Goal: Task Accomplishment & Management: Manage account settings

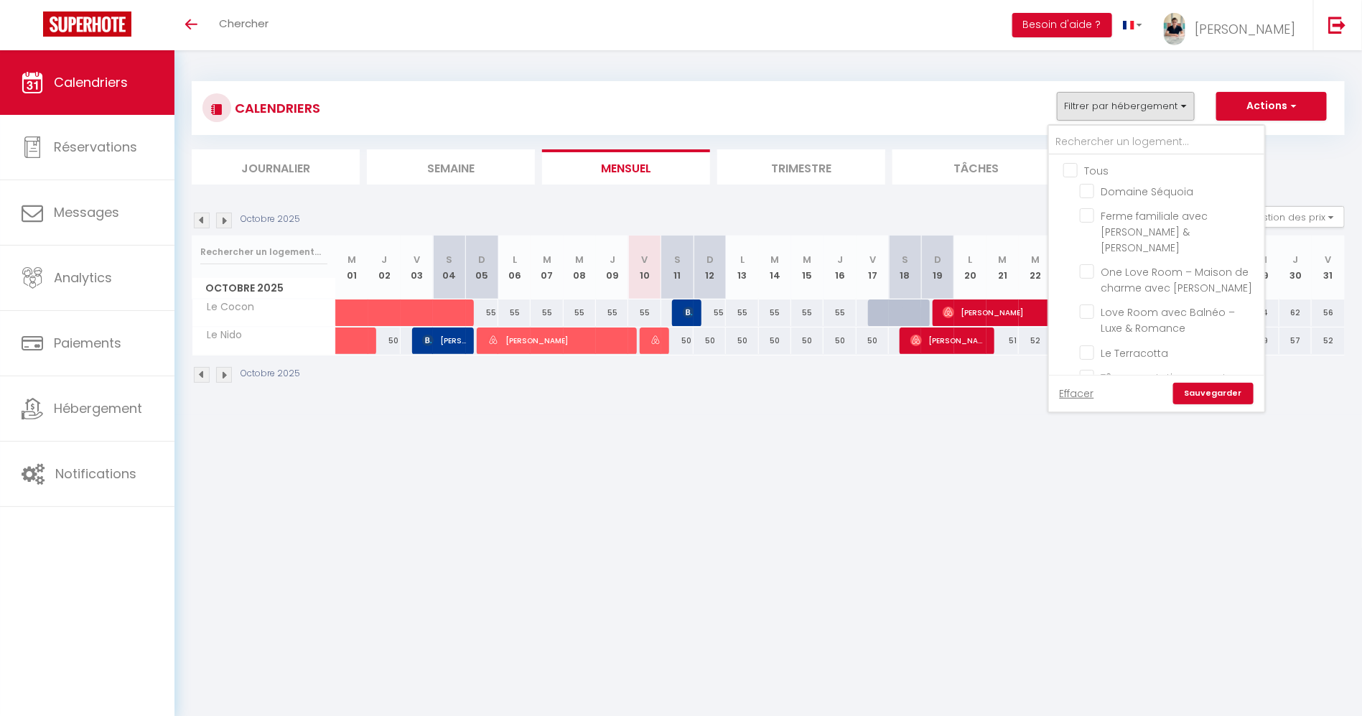
click at [1071, 174] on input "Tous" at bounding box center [1170, 169] width 215 height 14
checkbox input "true"
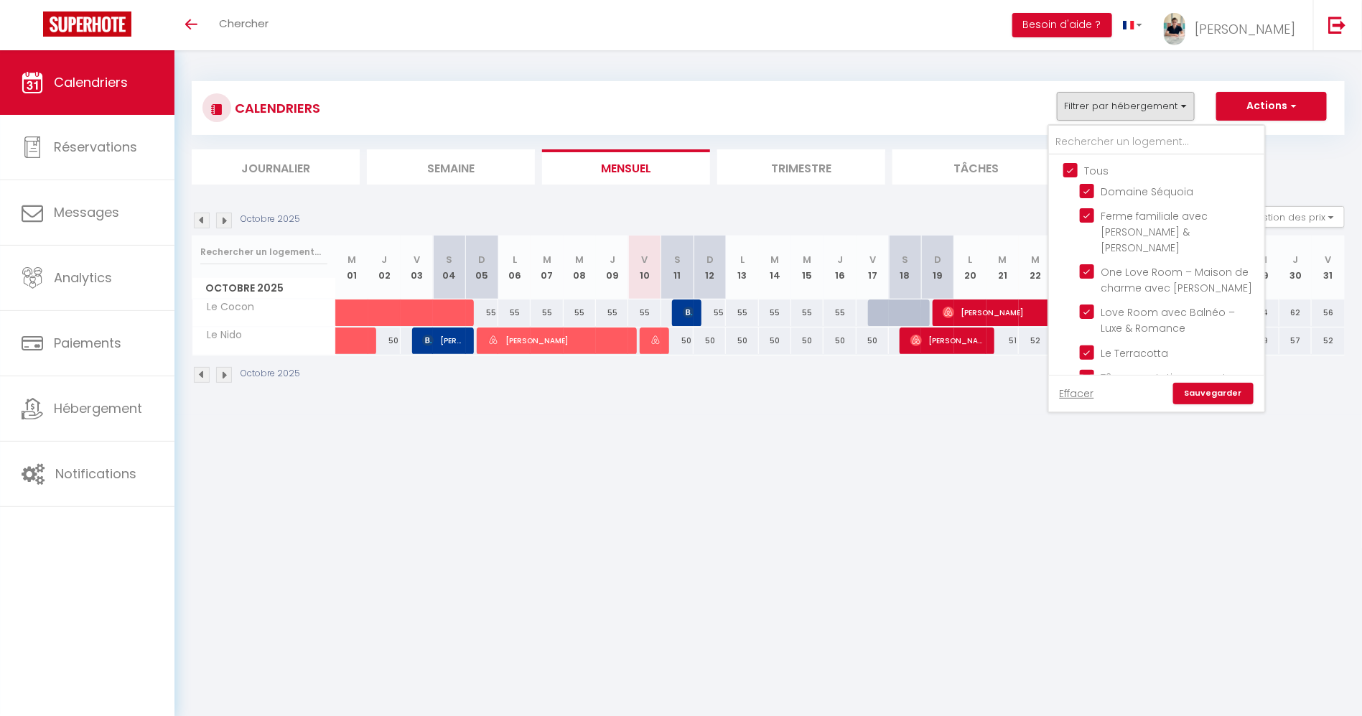
checkbox input "true"
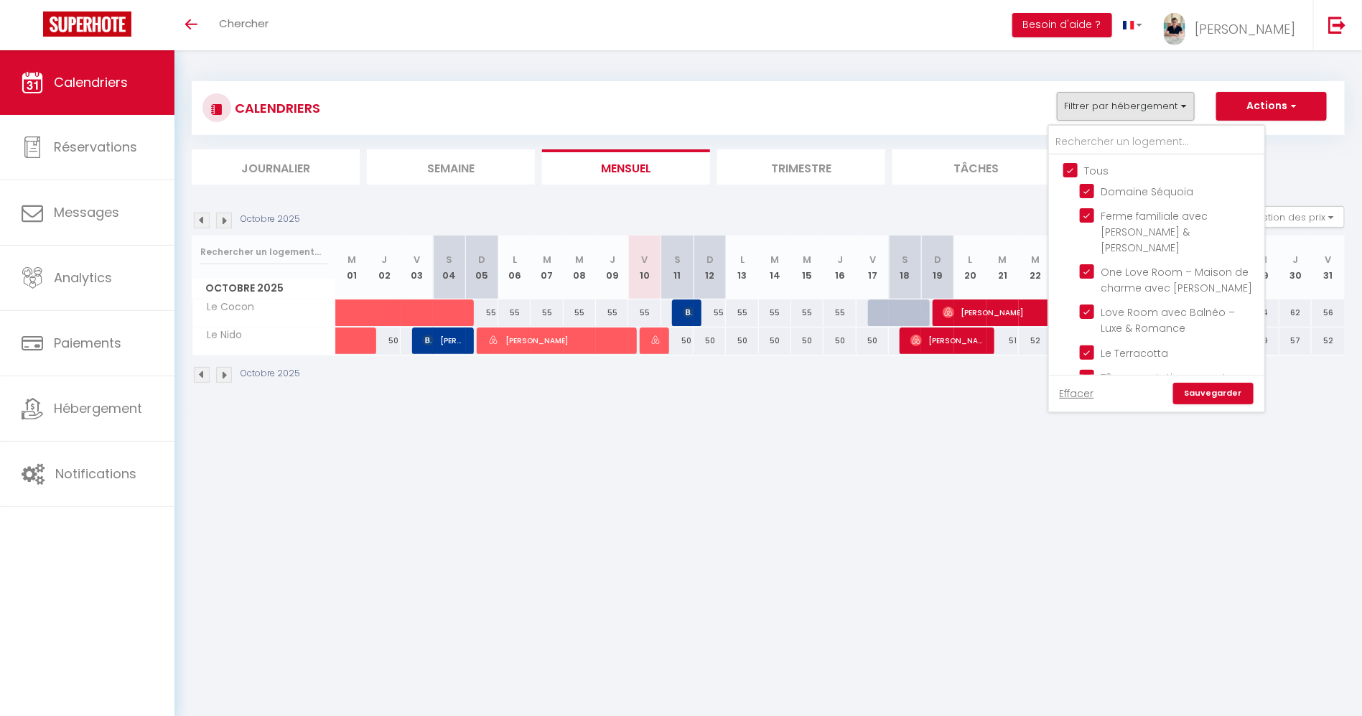
checkbox input "true"
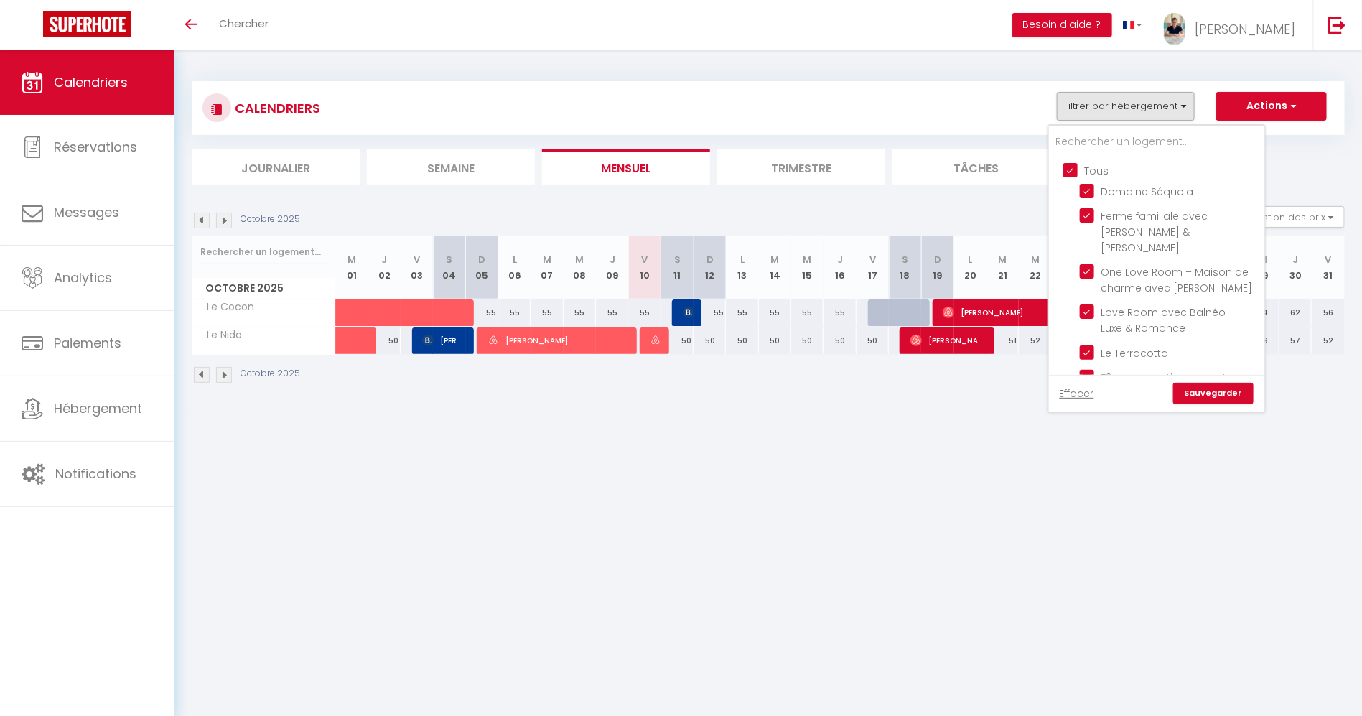
checkbox input "true"
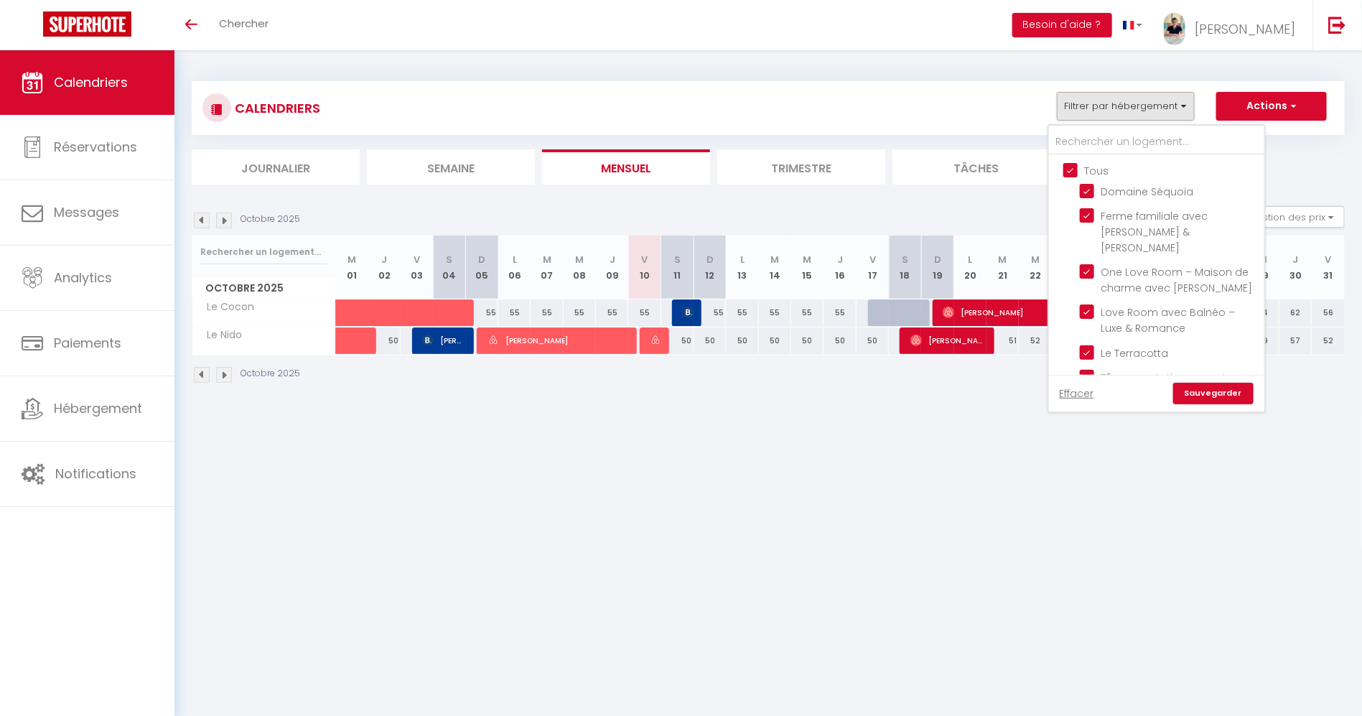
checkbox input "true"
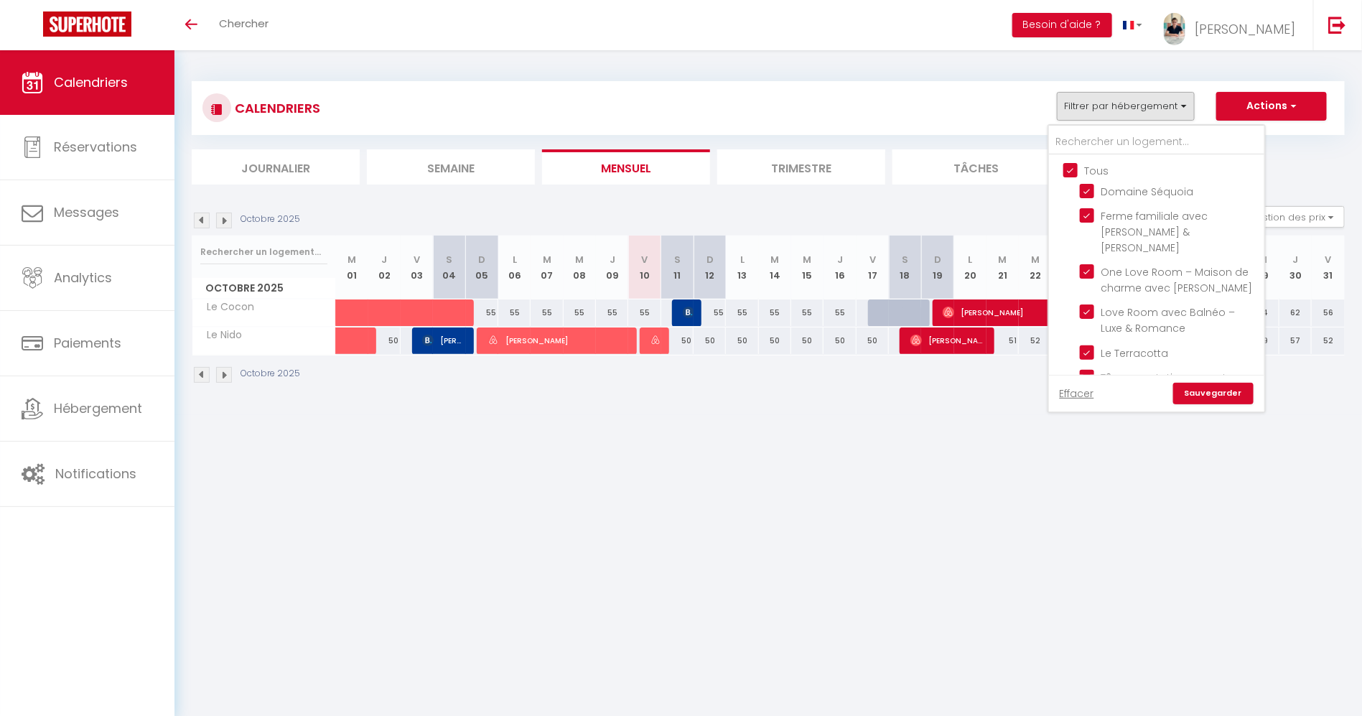
checkbox input "true"
click at [1071, 174] on input "Tous" at bounding box center [1170, 169] width 215 height 14
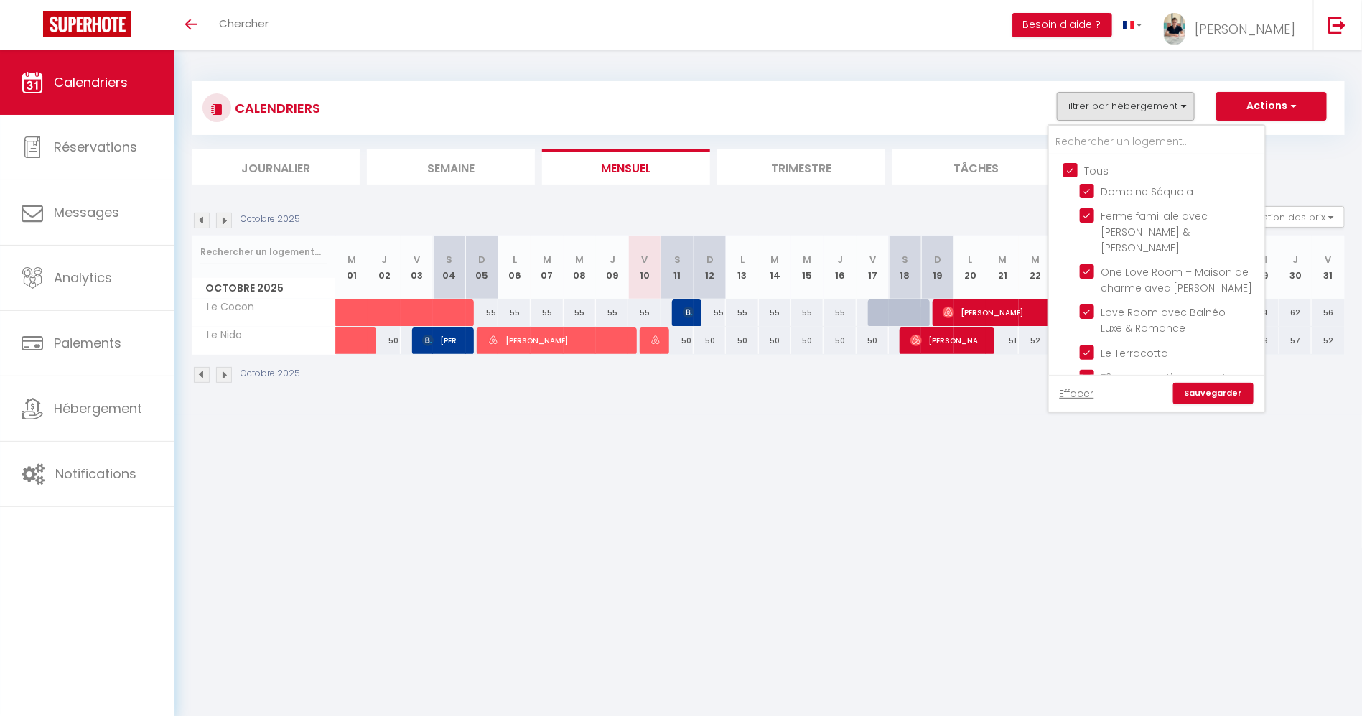
checkbox input "false"
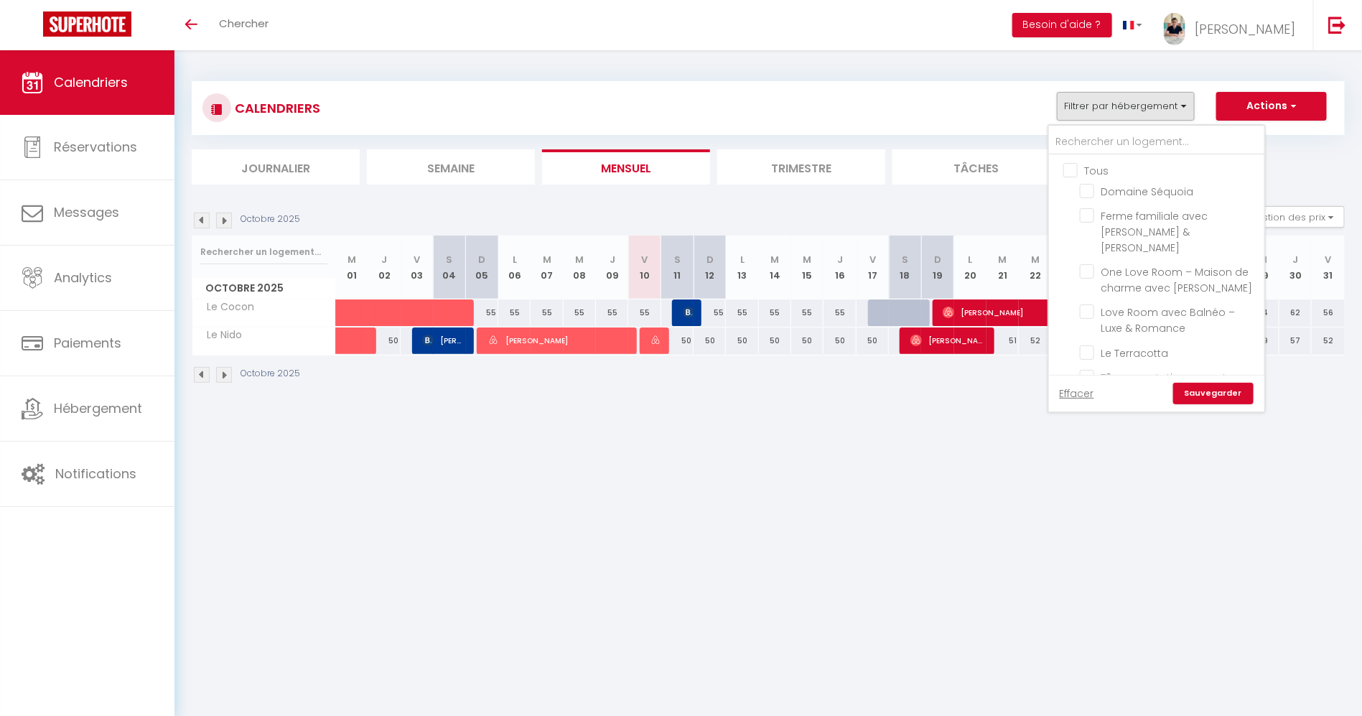
checkbox input "false"
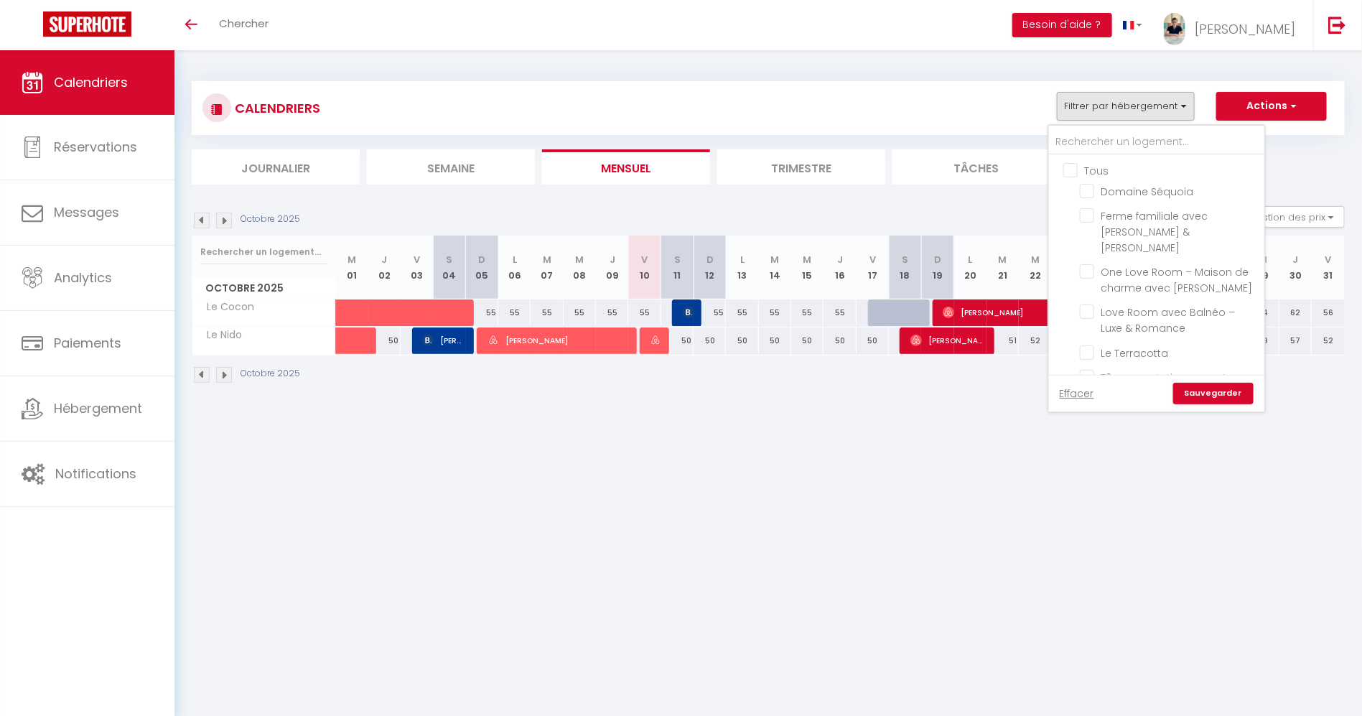
checkbox input "false"
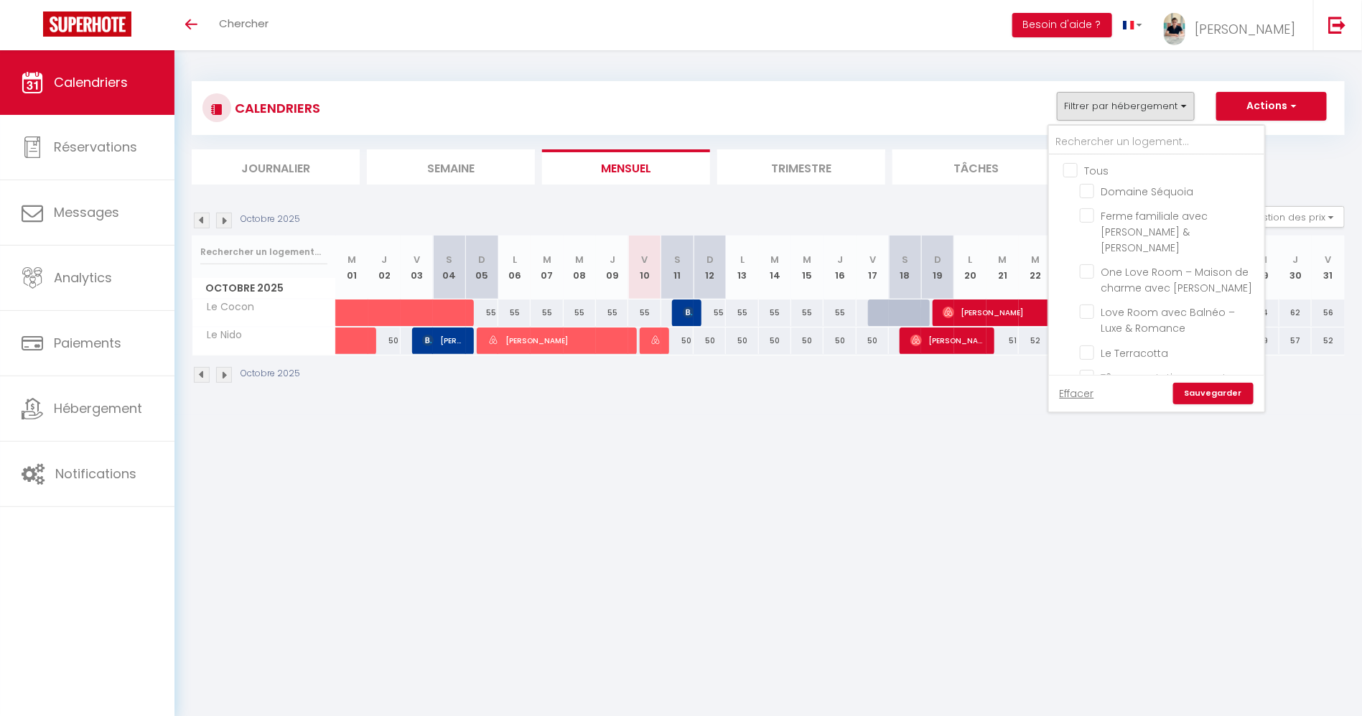
checkbox input "false"
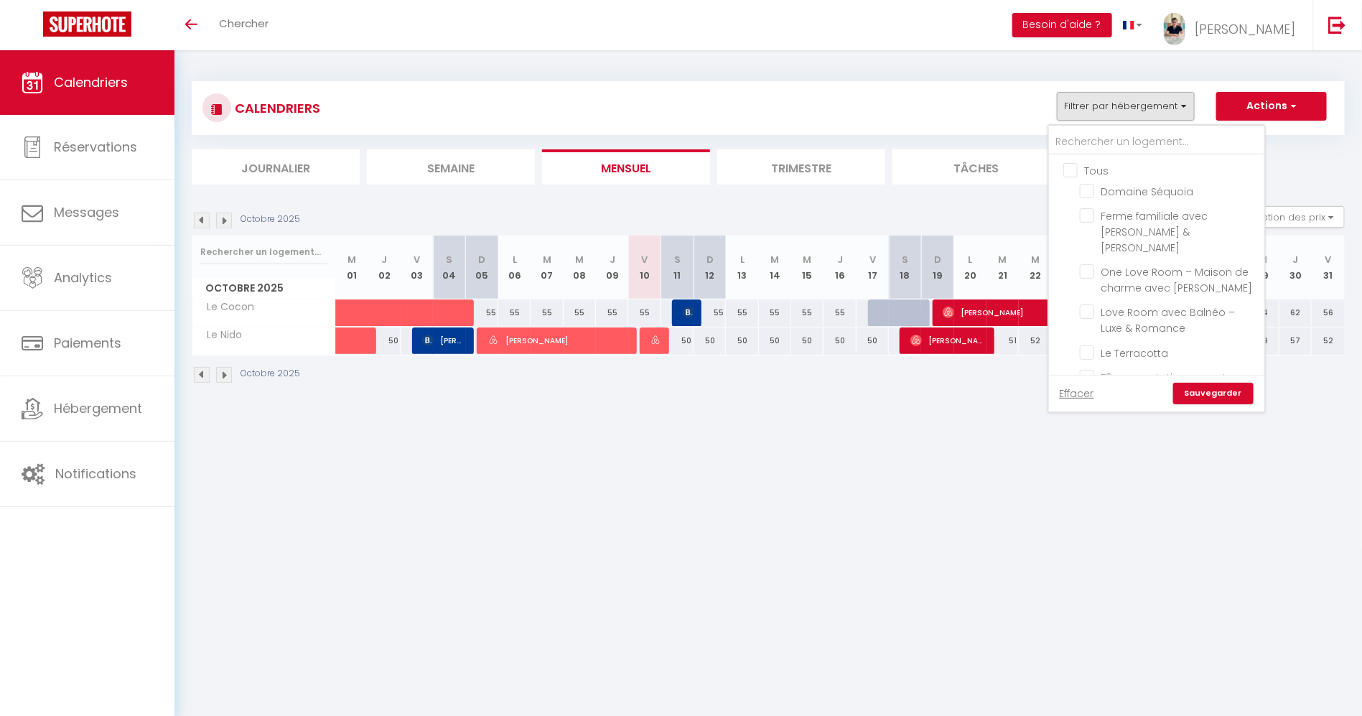
checkbox input "false"
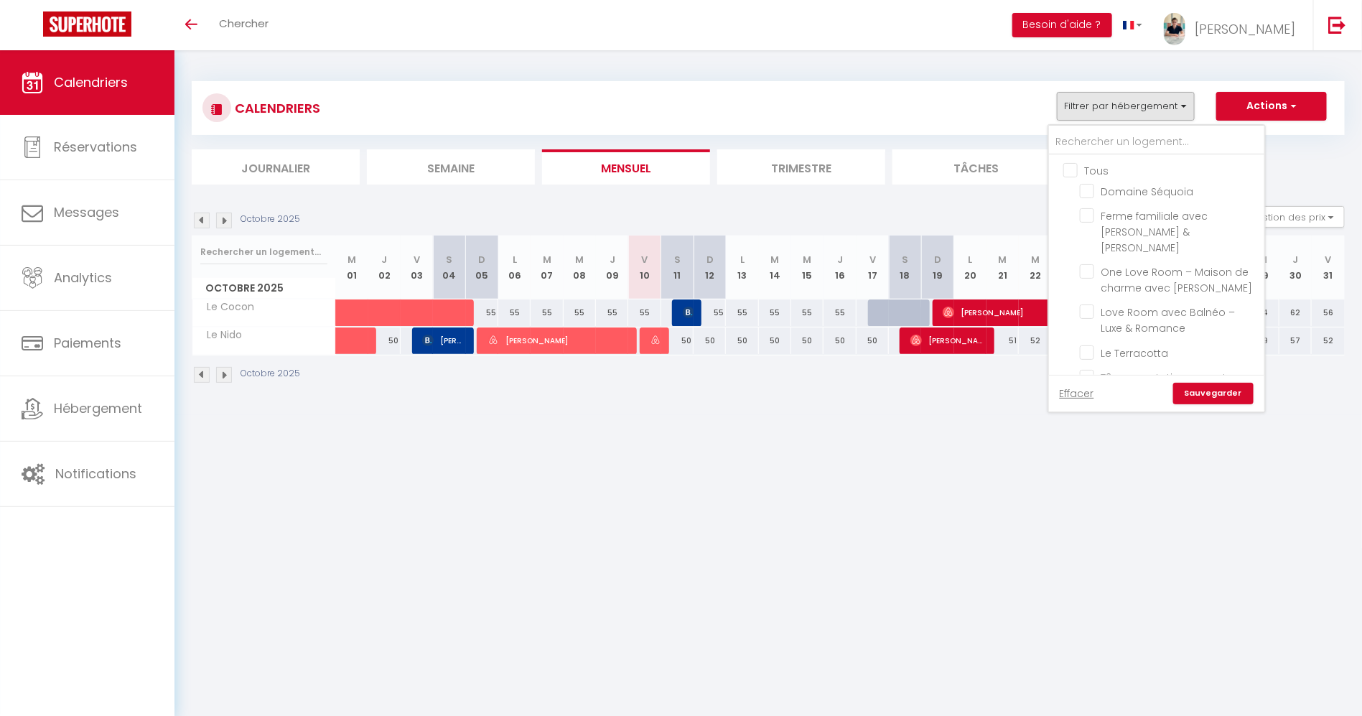
checkbox input "false"
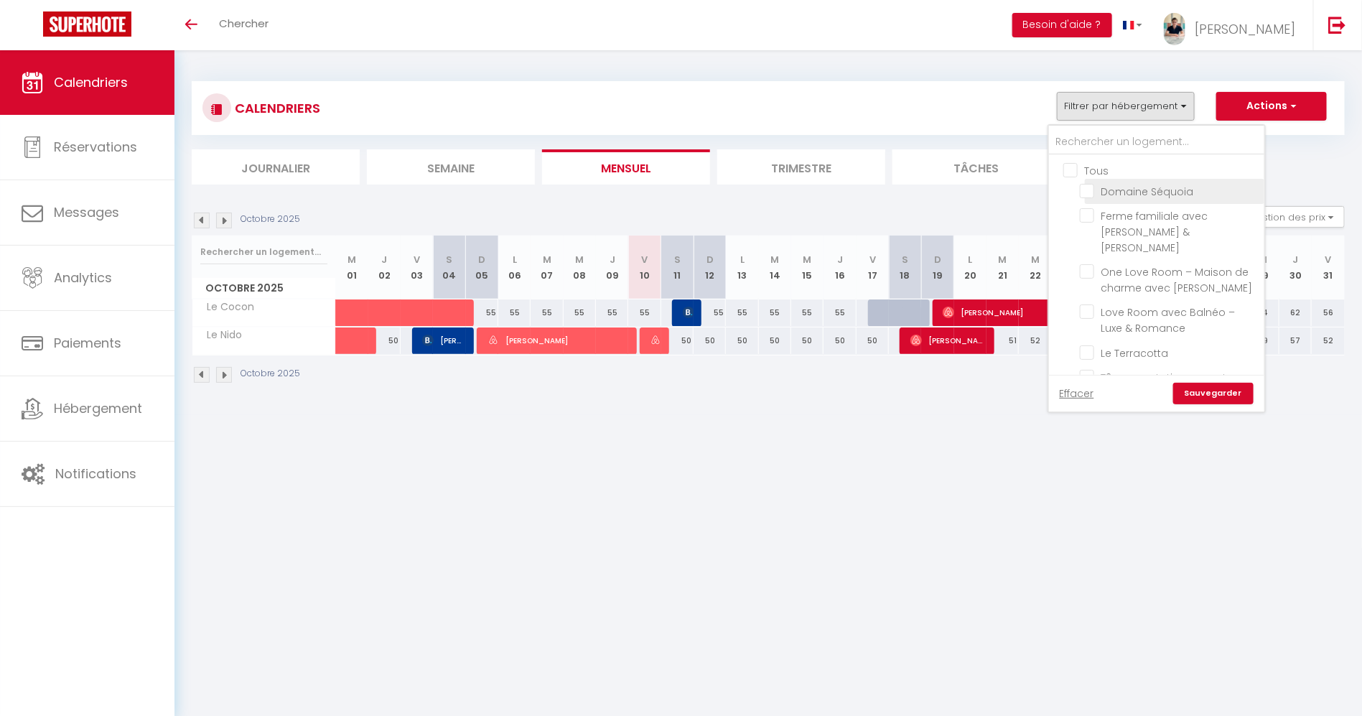
click at [1094, 185] on input "Domaine Séquoia" at bounding box center [1170, 190] width 180 height 14
checkbox input "true"
click at [1208, 396] on link "Sauvegarder" at bounding box center [1213, 394] width 80 height 22
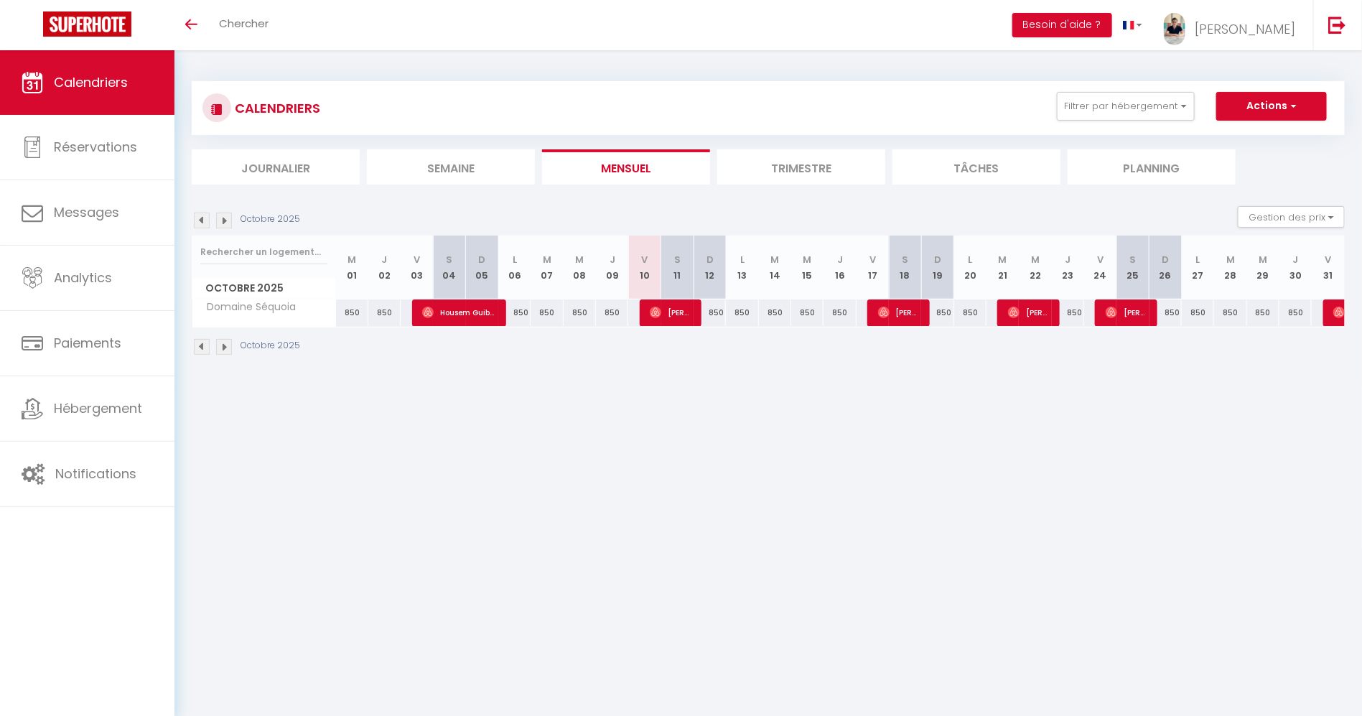
click at [205, 224] on img at bounding box center [202, 221] width 16 height 16
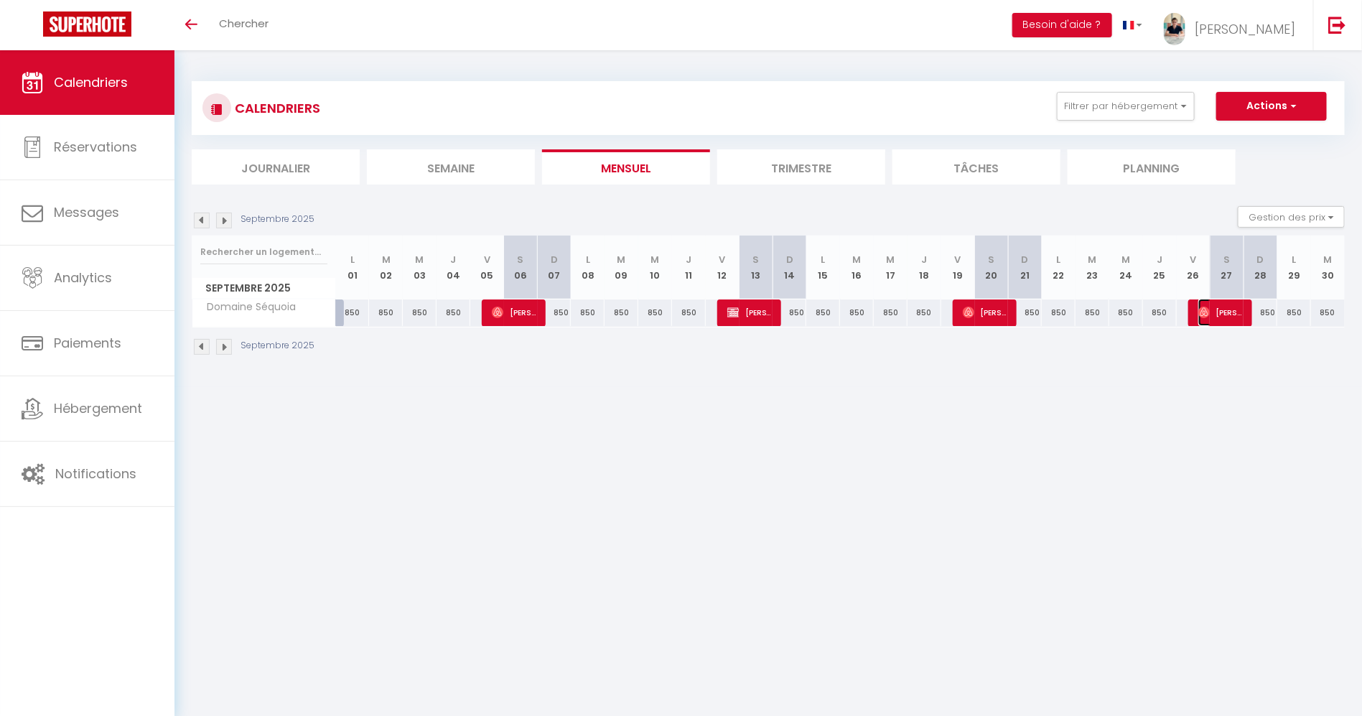
click at [1217, 305] on span "[PERSON_NAME]" at bounding box center [1220, 312] width 45 height 27
select select "OK"
select select "0"
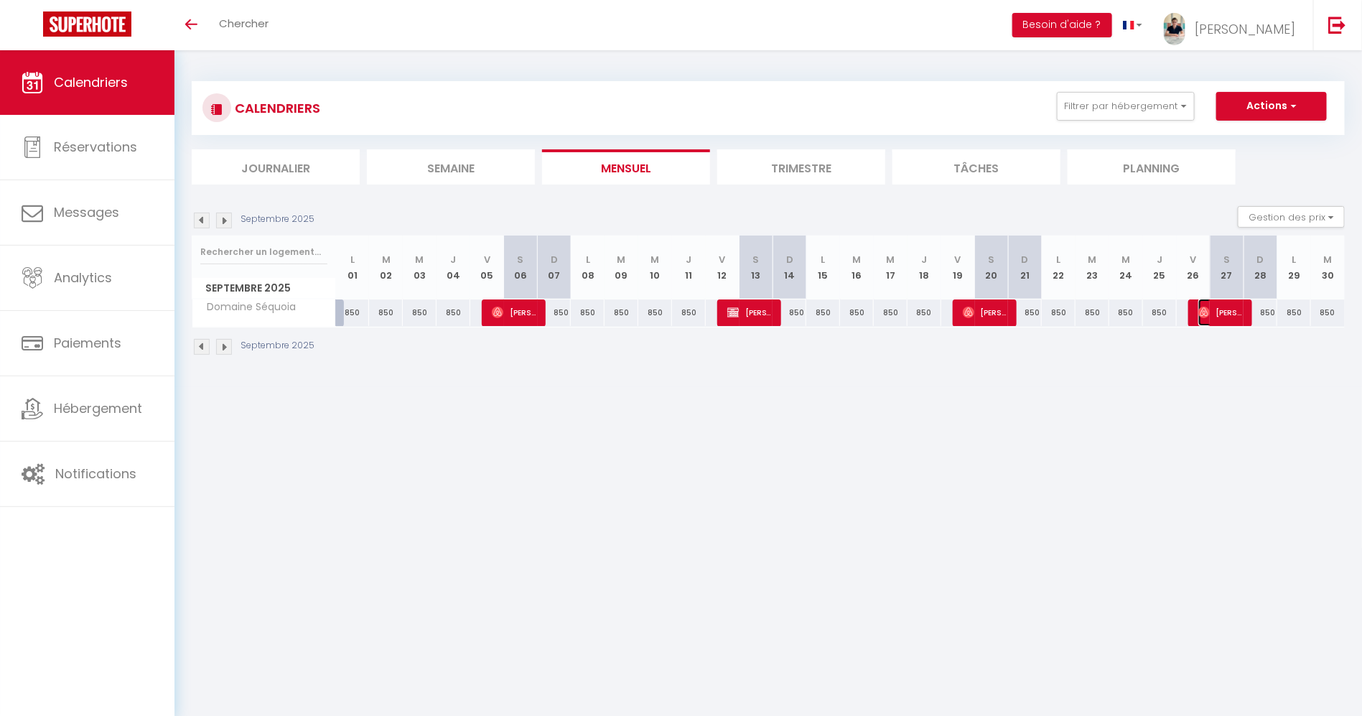
select select "1"
select select
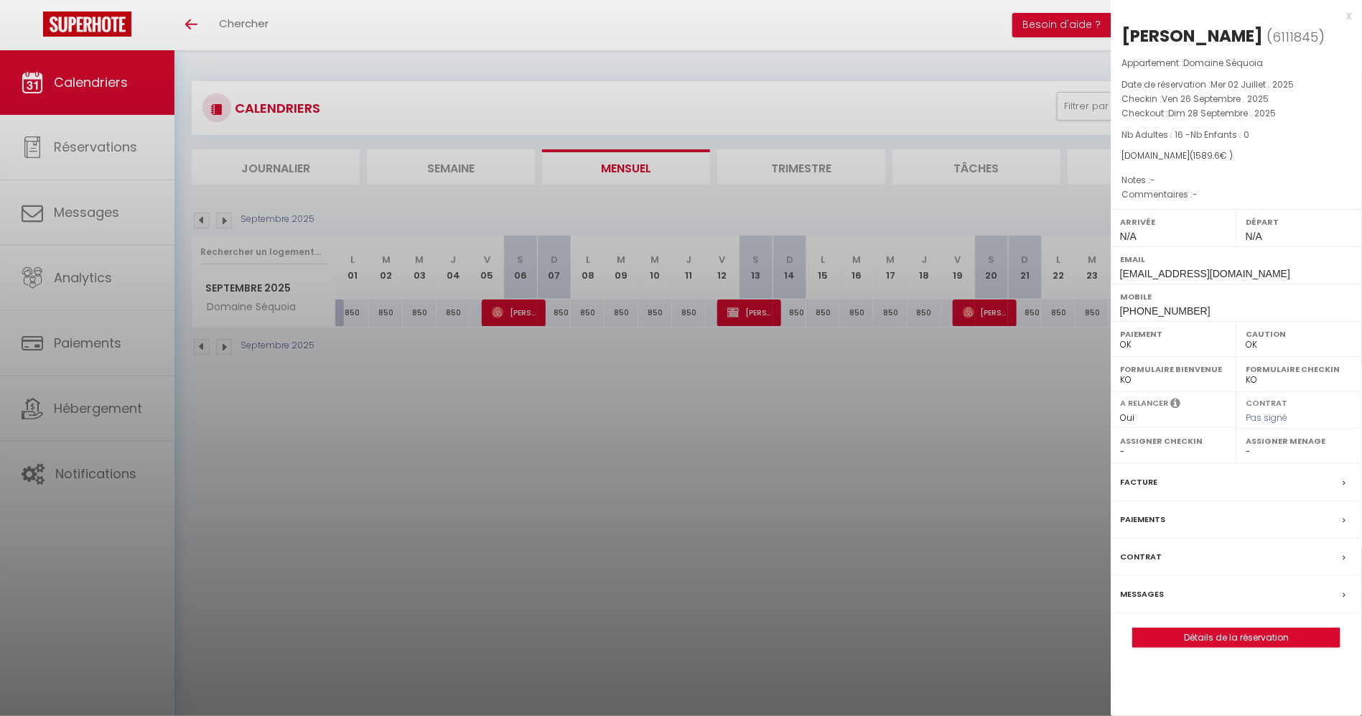
click at [902, 289] on div at bounding box center [681, 358] width 1362 height 716
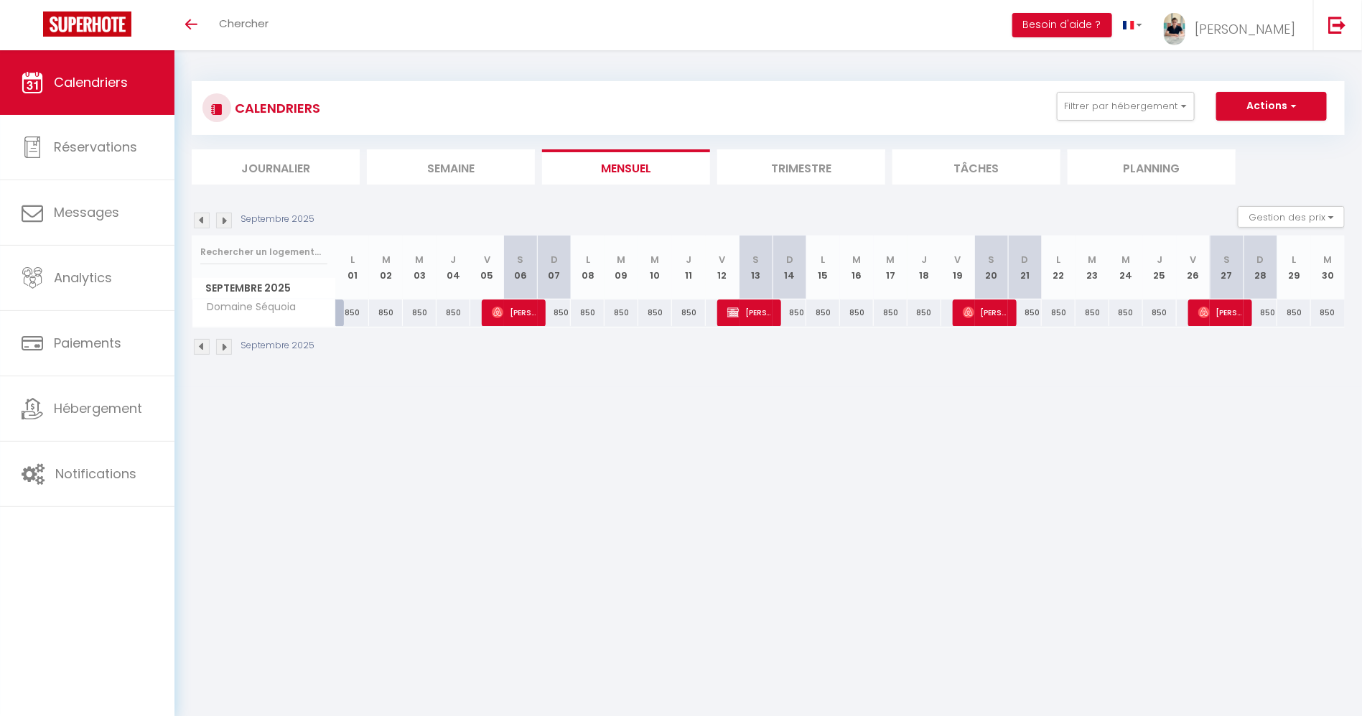
click at [217, 233] on div "Septembre 2025 Gestion des prix Nb Nuits minimum Règles Disponibilité" at bounding box center [768, 220] width 1153 height 29
click at [220, 227] on img at bounding box center [224, 221] width 16 height 16
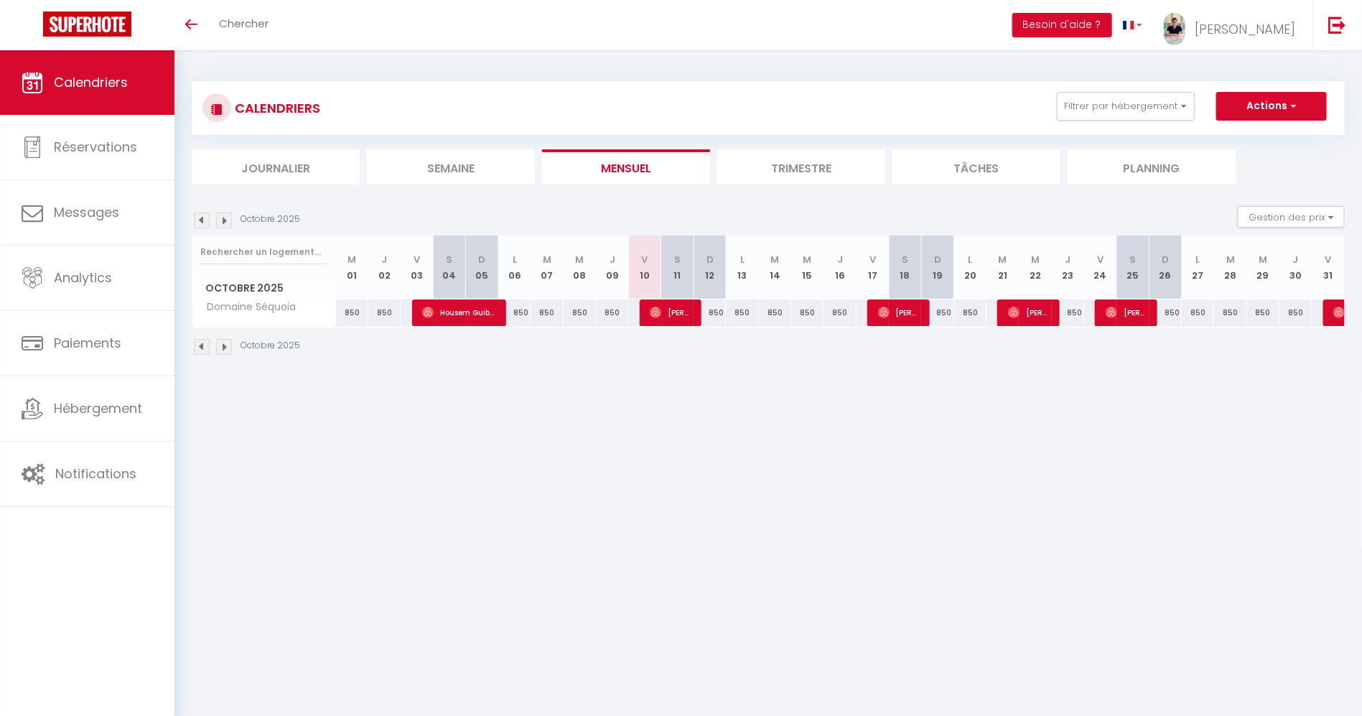
click at [201, 226] on img at bounding box center [202, 221] width 16 height 16
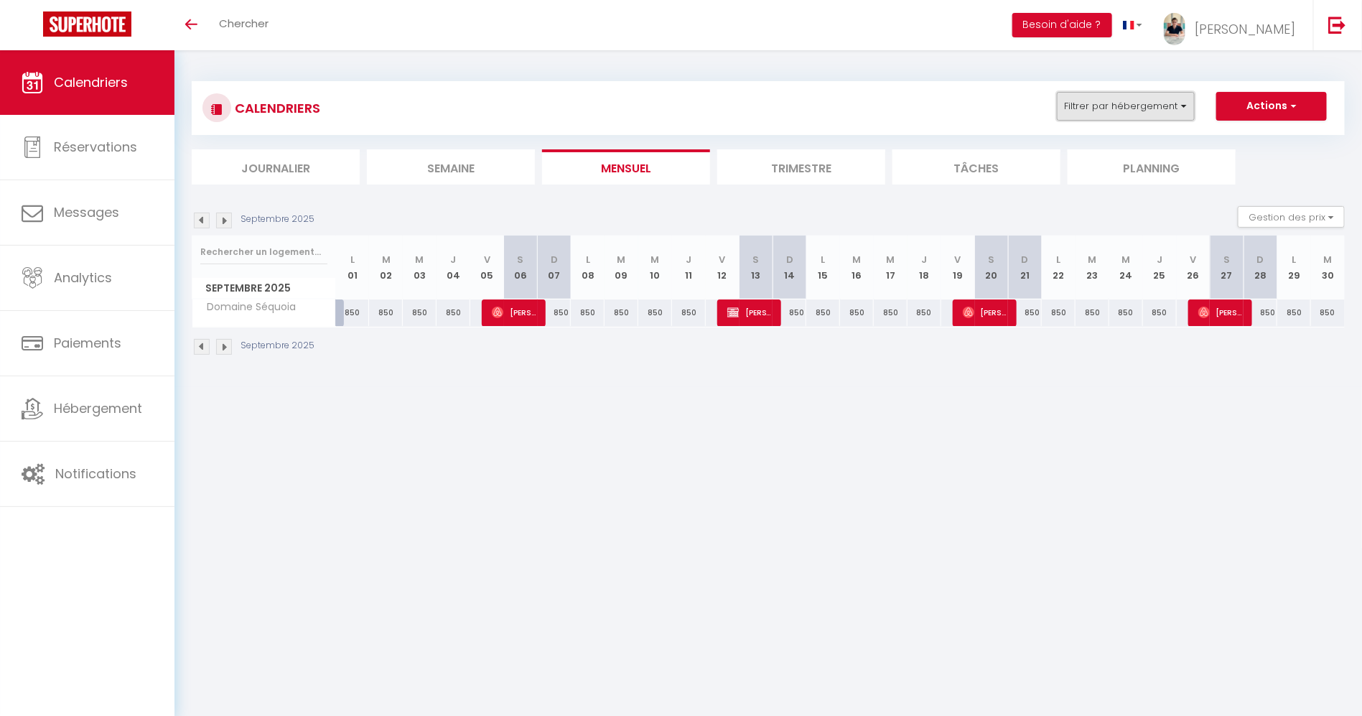
click at [1071, 106] on button "Filtrer par hébergement" at bounding box center [1126, 106] width 138 height 29
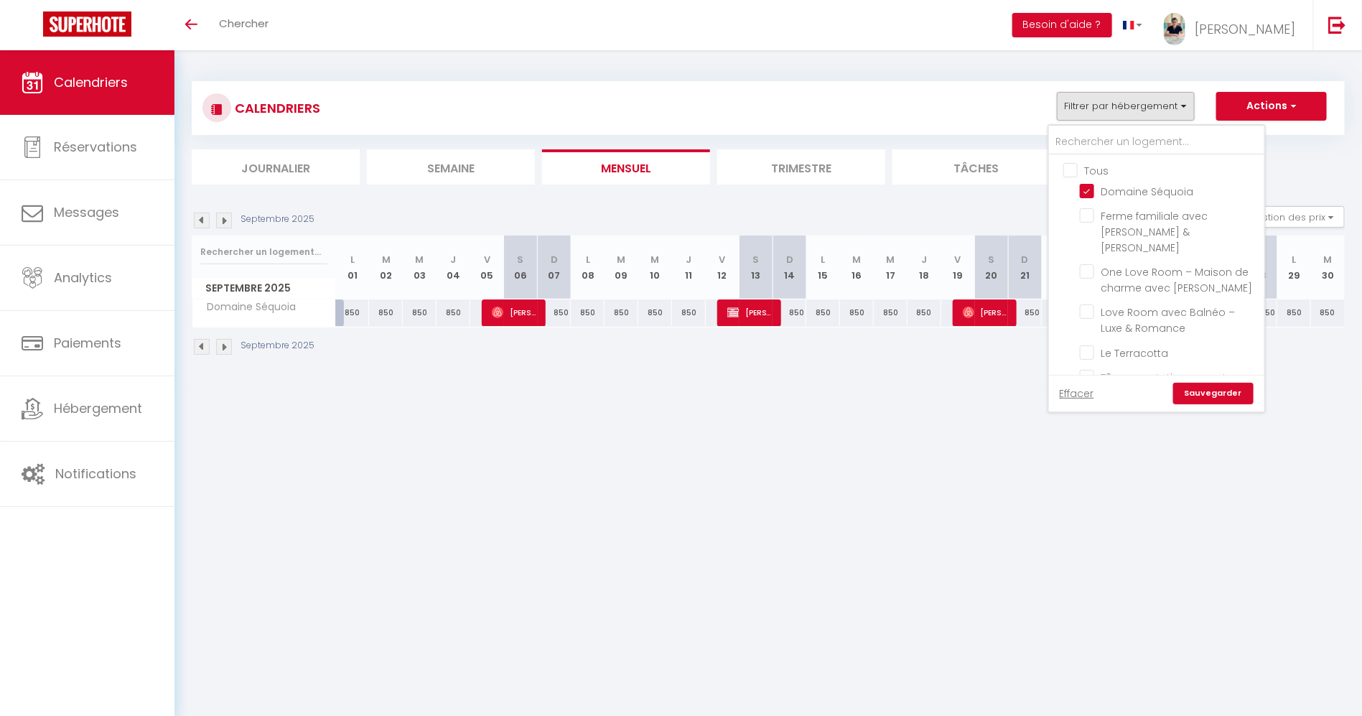
click at [1089, 167] on input "Tous" at bounding box center [1170, 169] width 215 height 14
checkbox input "true"
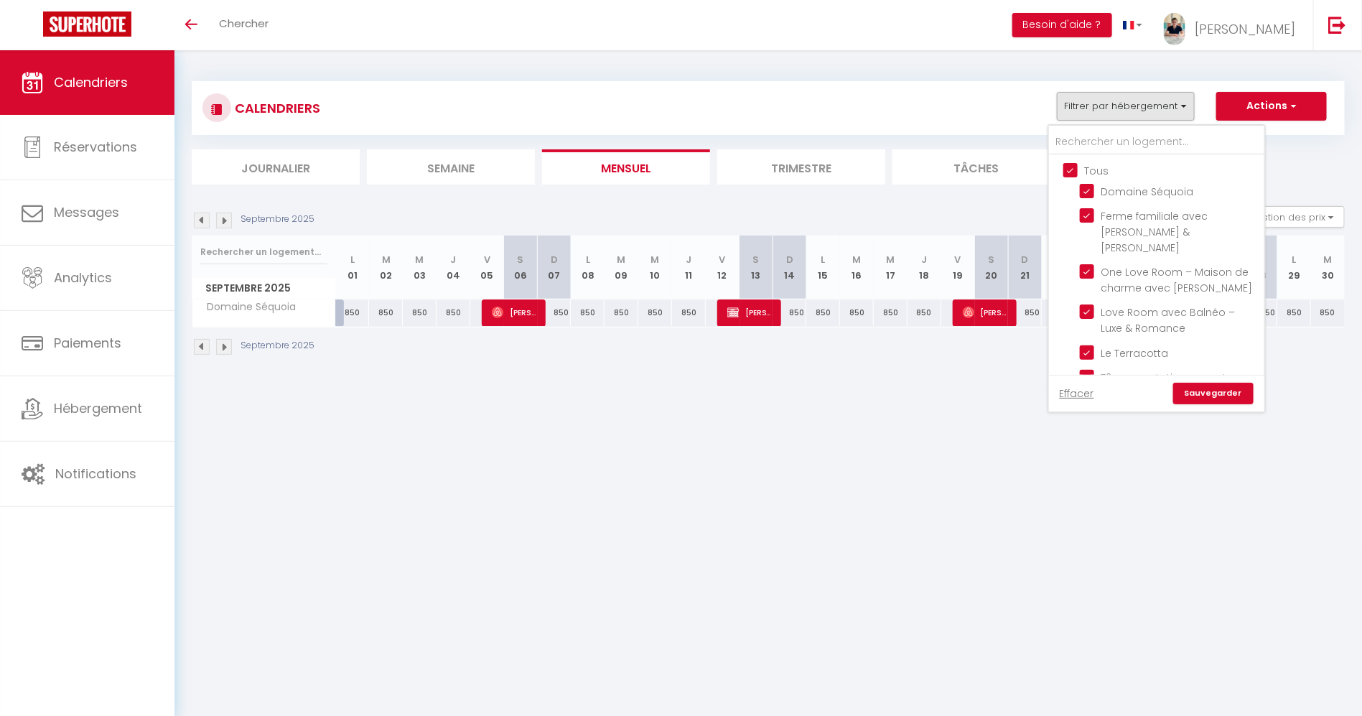
checkbox input "true"
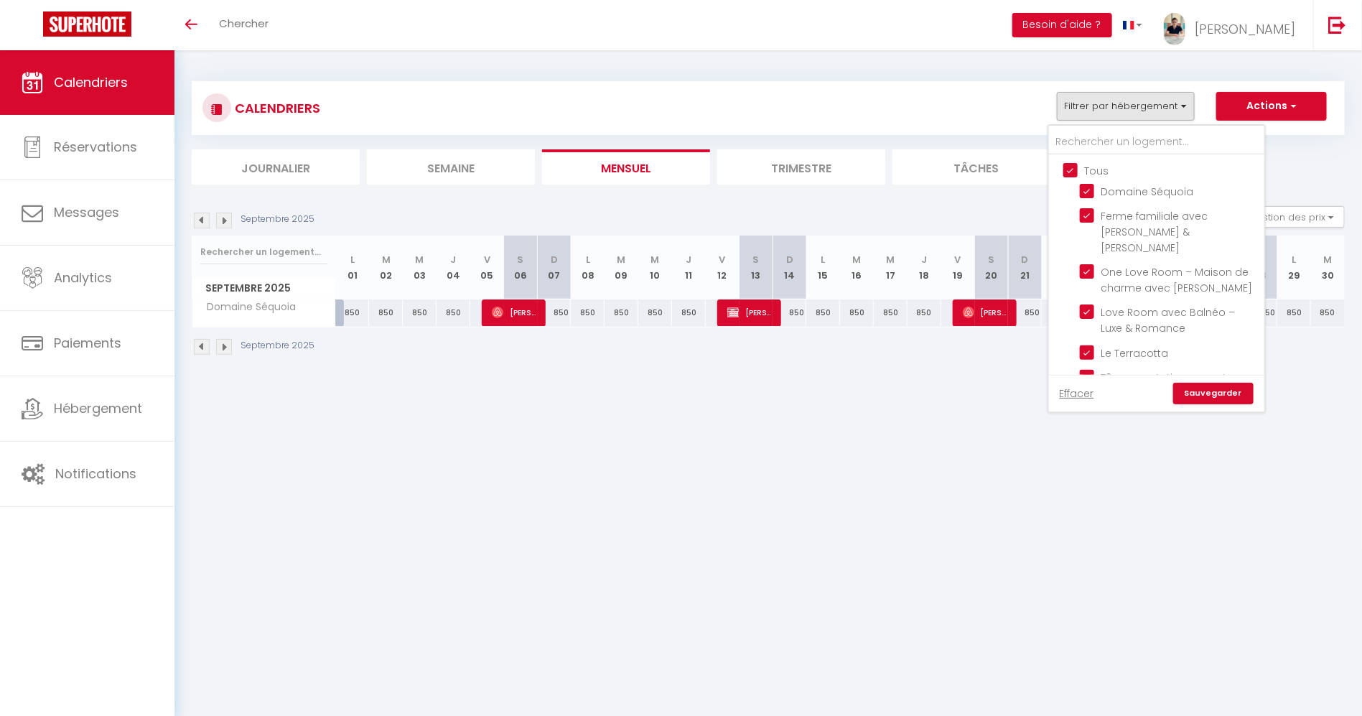
checkbox input "true"
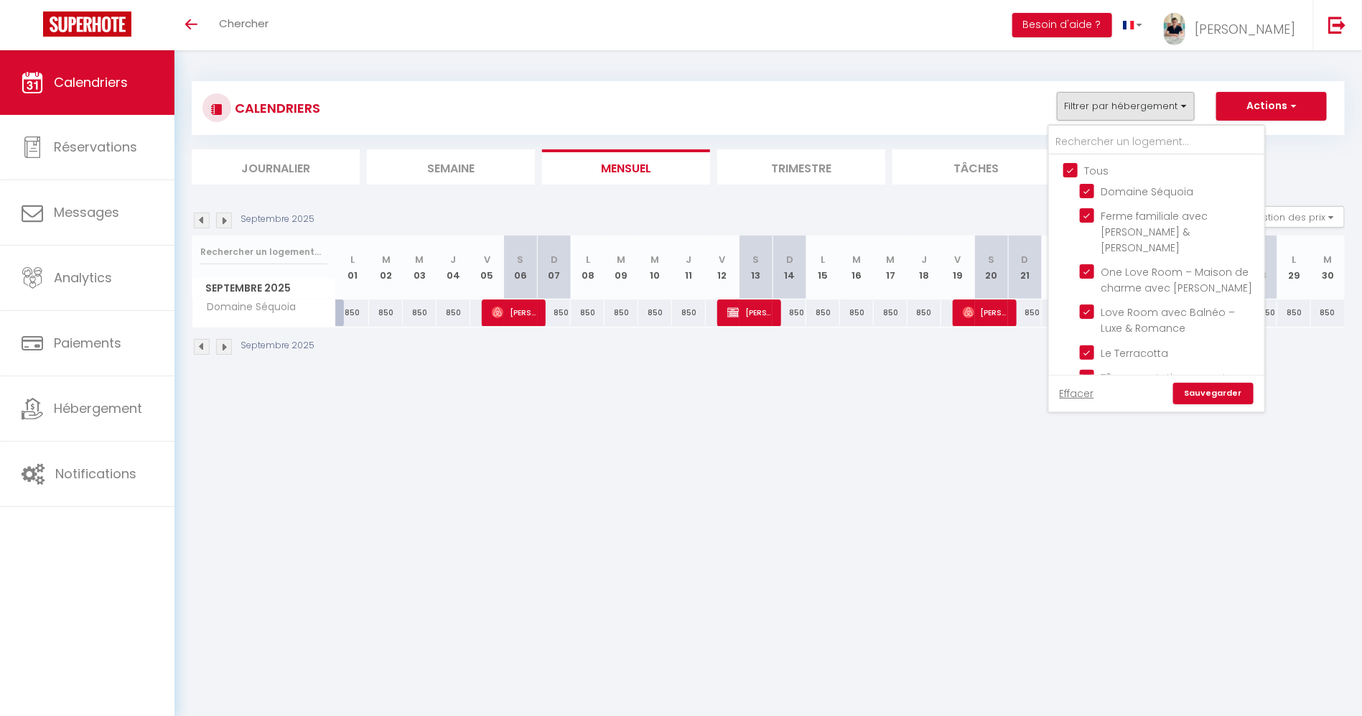
checkbox input "true"
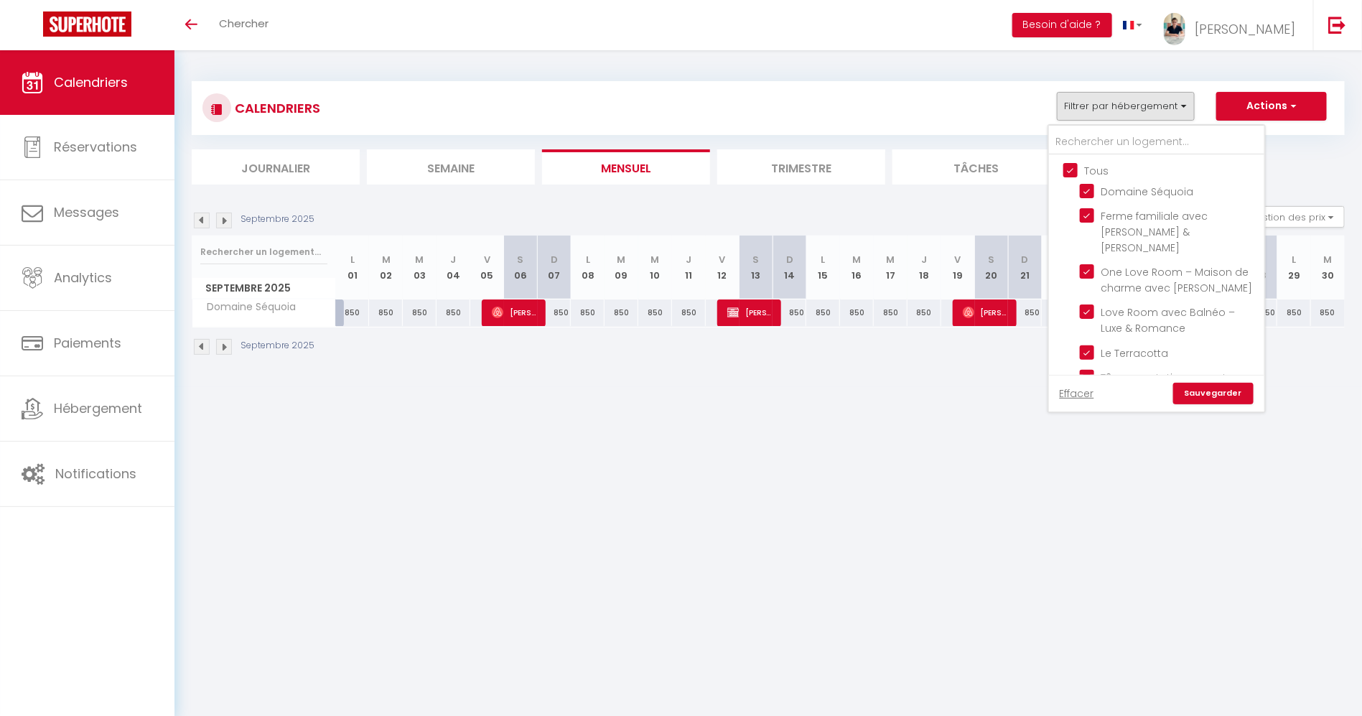
checkbox input "true"
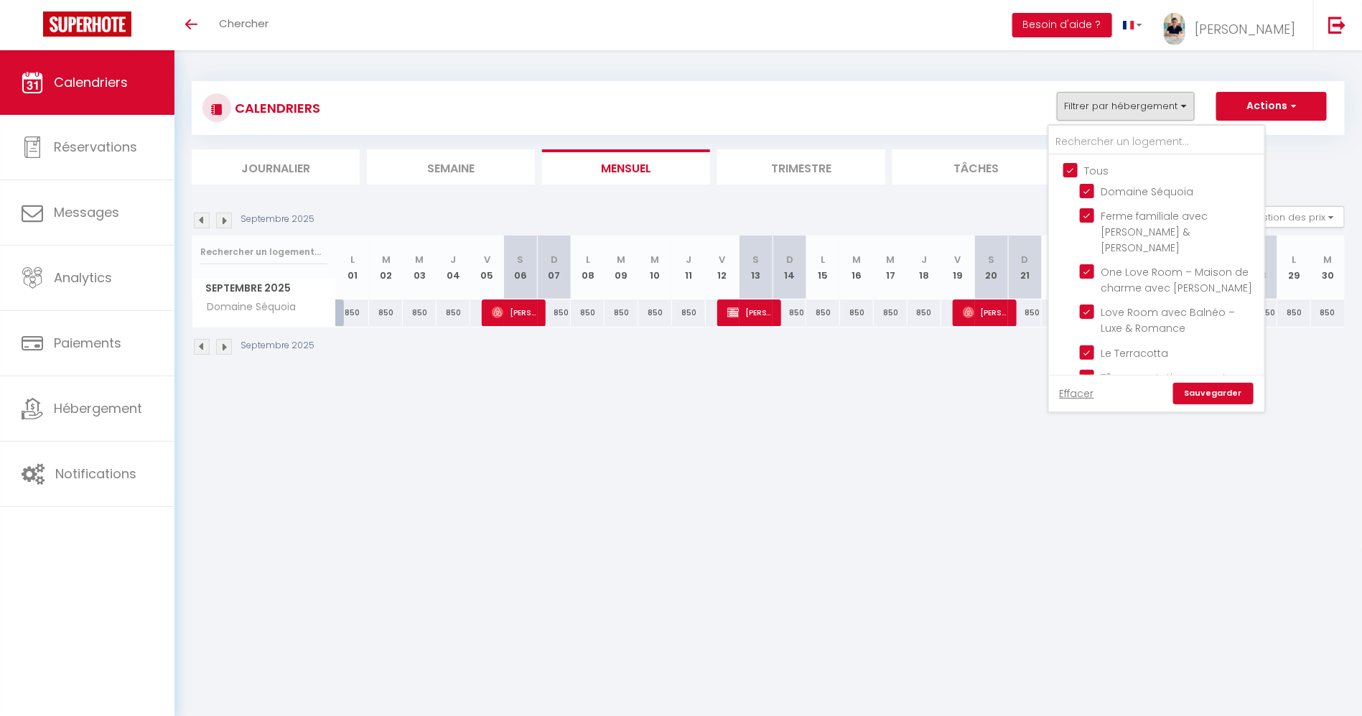
checkbox input "true"
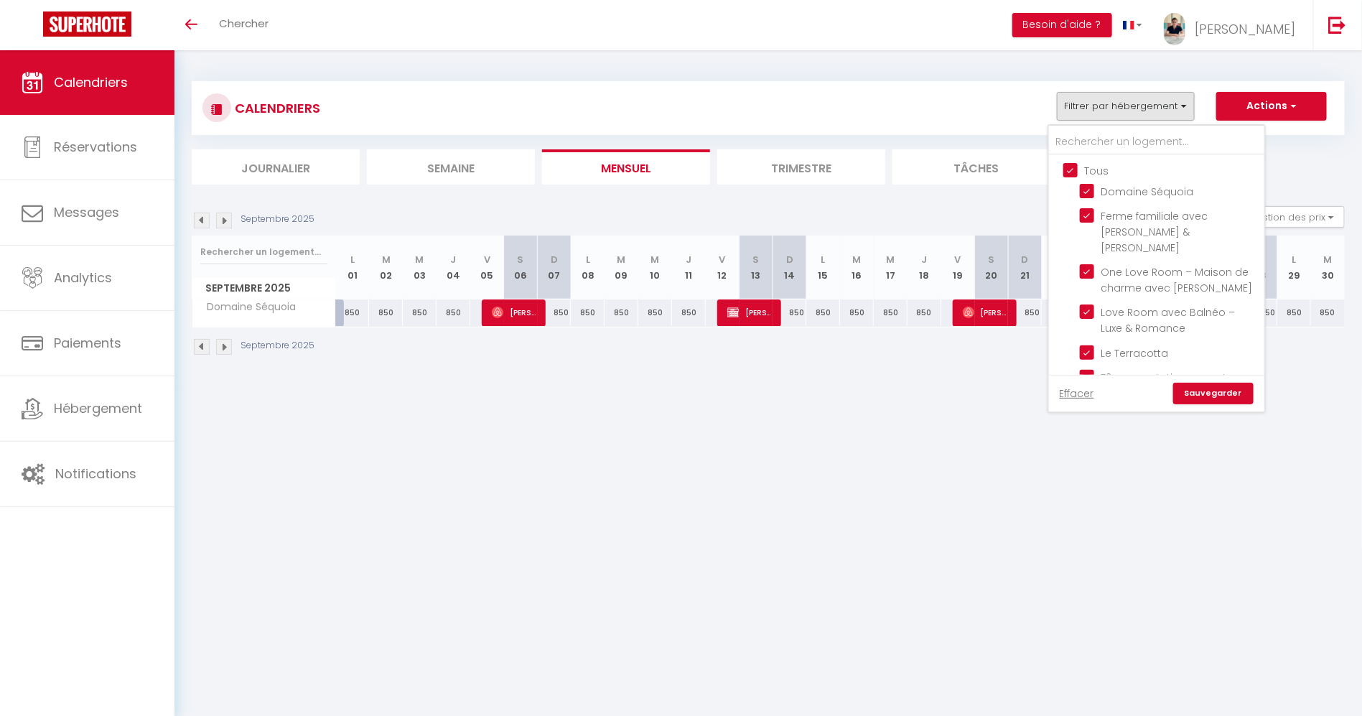
click at [1089, 167] on input "Tous" at bounding box center [1170, 169] width 215 height 14
checkbox input "false"
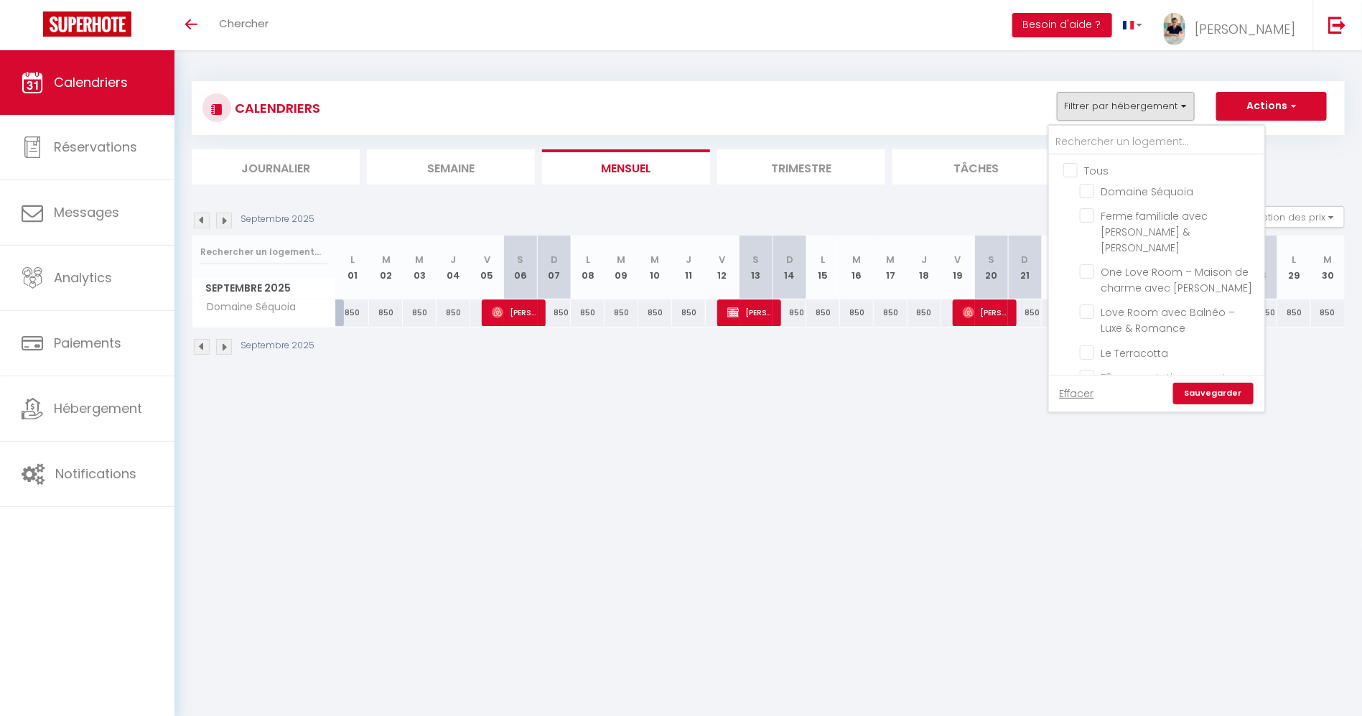
checkbox input "false"
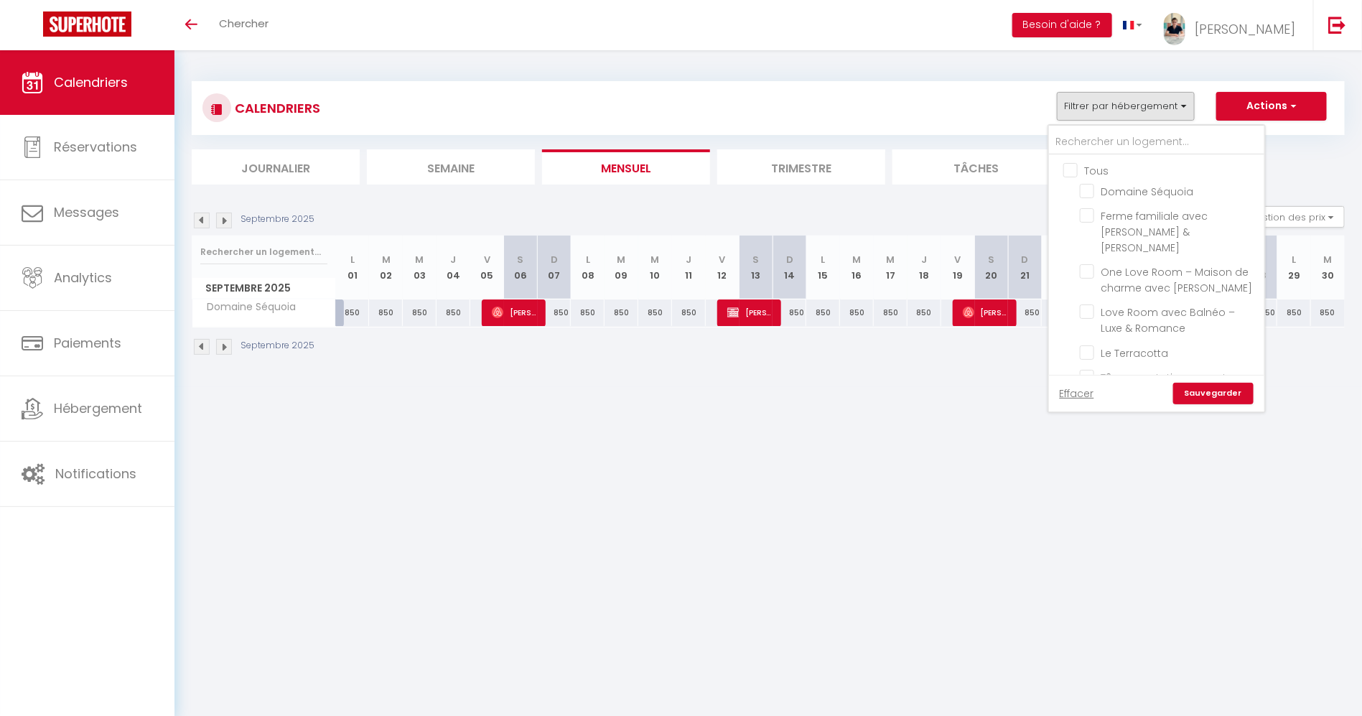
checkbox input "false"
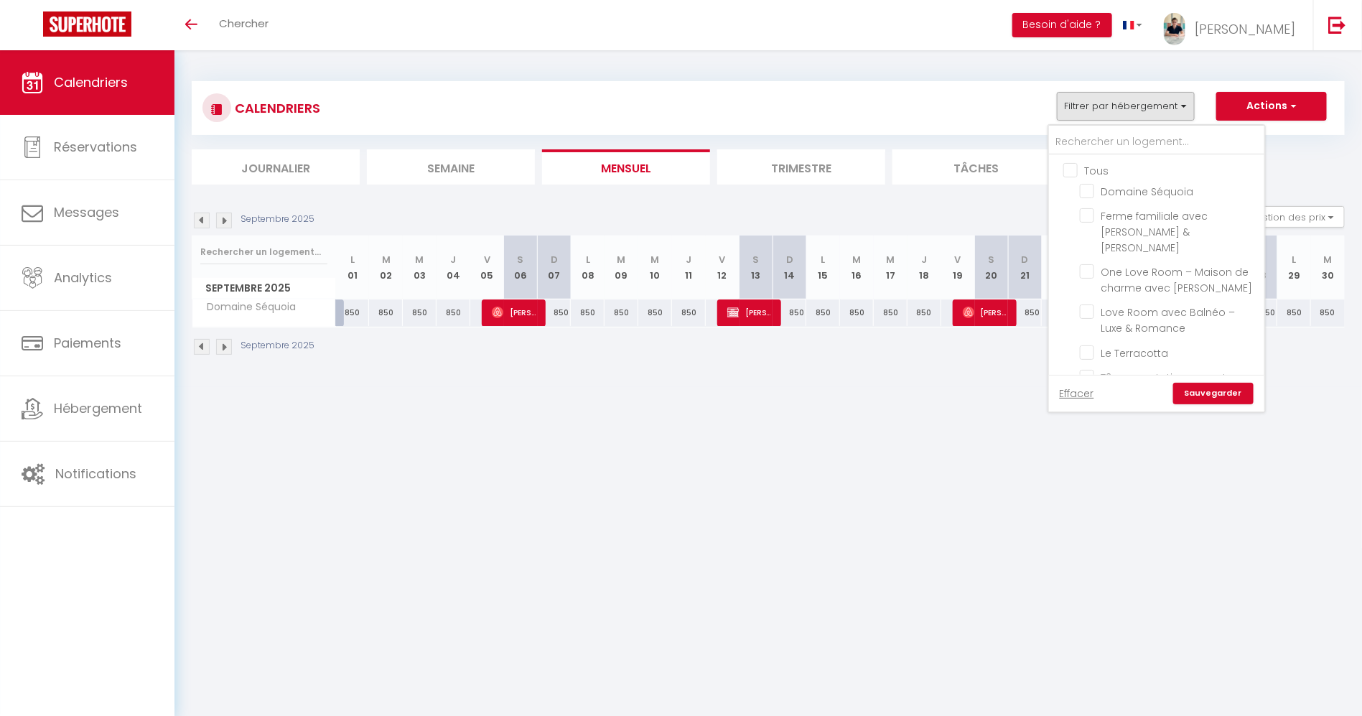
checkbox input "false"
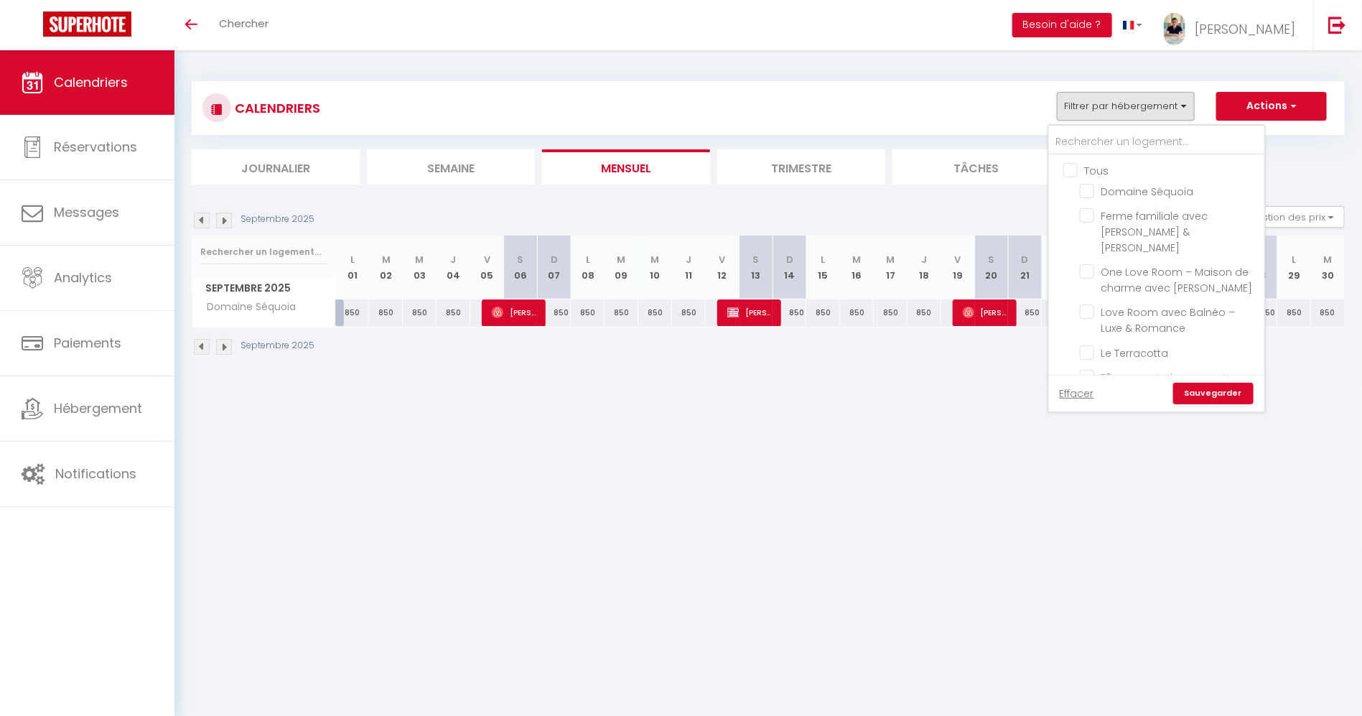
checkbox input "false"
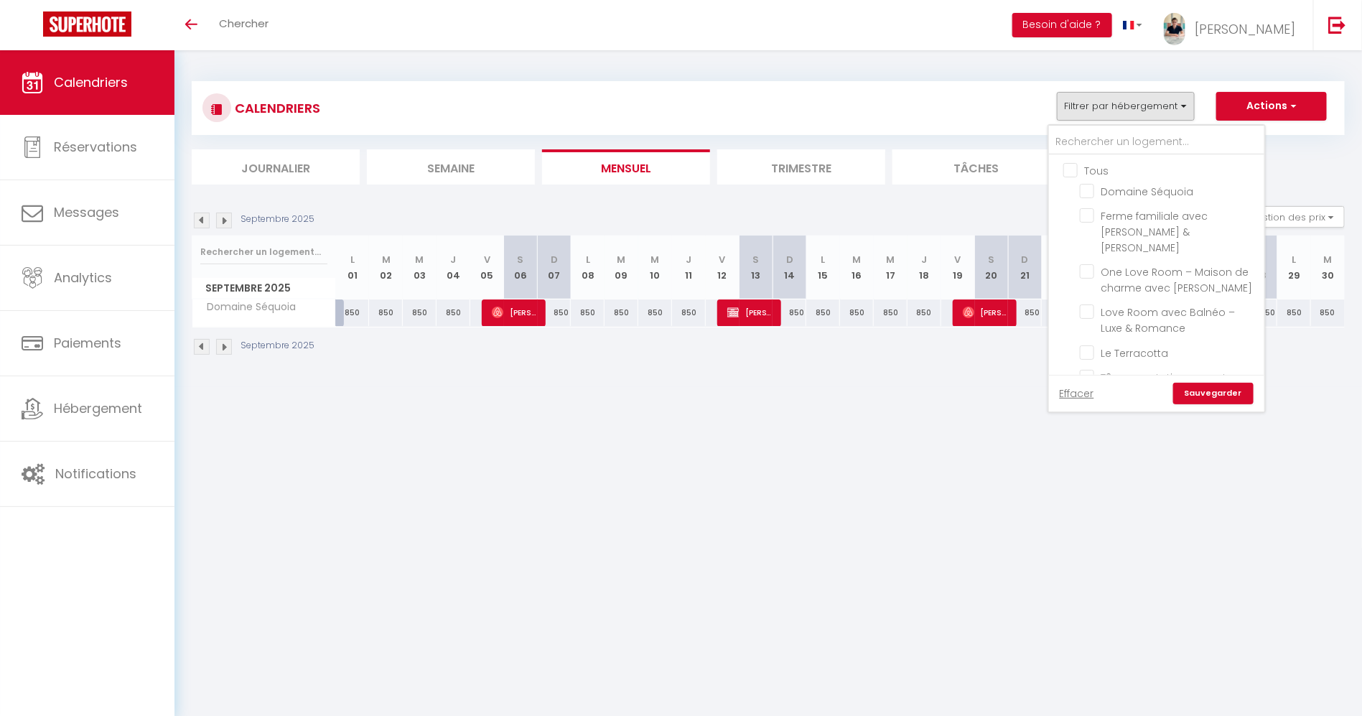
checkbox input "false"
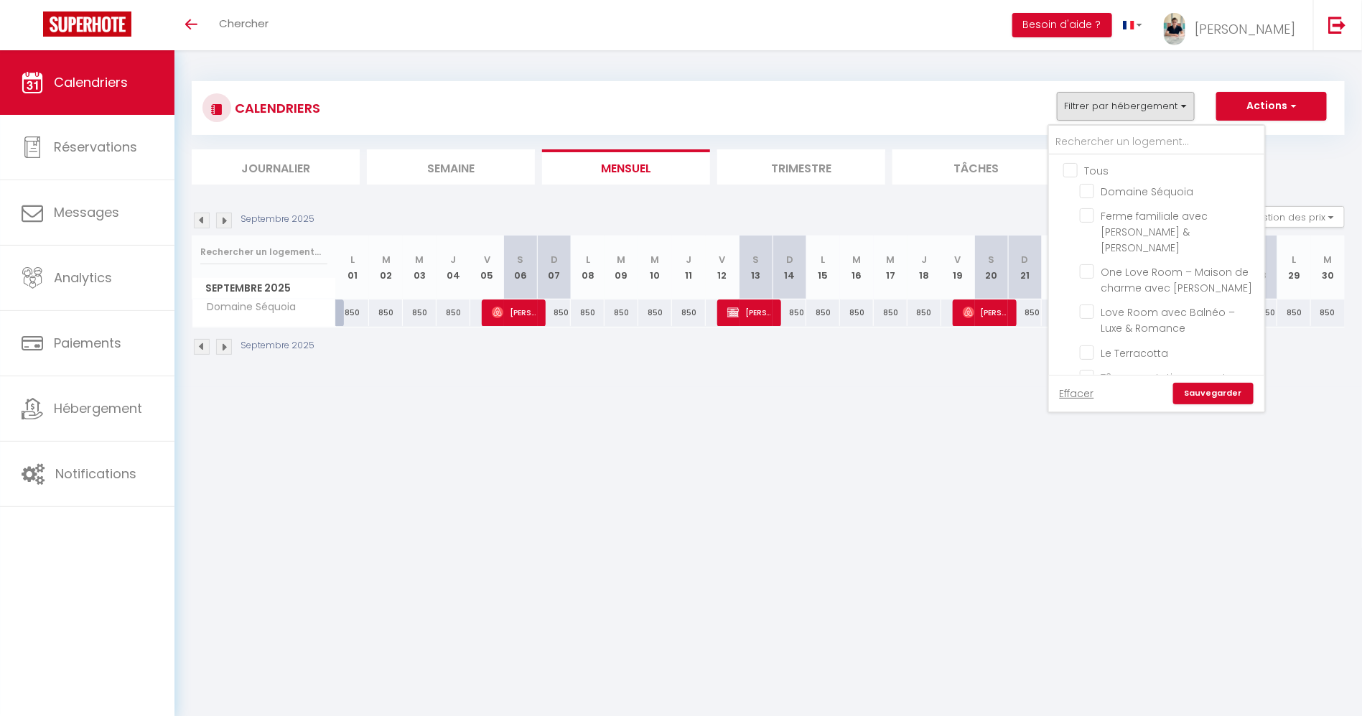
checkbox input "false"
click at [1094, 250] on input "Le Sun - appartement hypercentre" at bounding box center [1170, 257] width 180 height 14
checkbox input "true"
click at [1203, 389] on link "Sauvegarder" at bounding box center [1213, 394] width 80 height 22
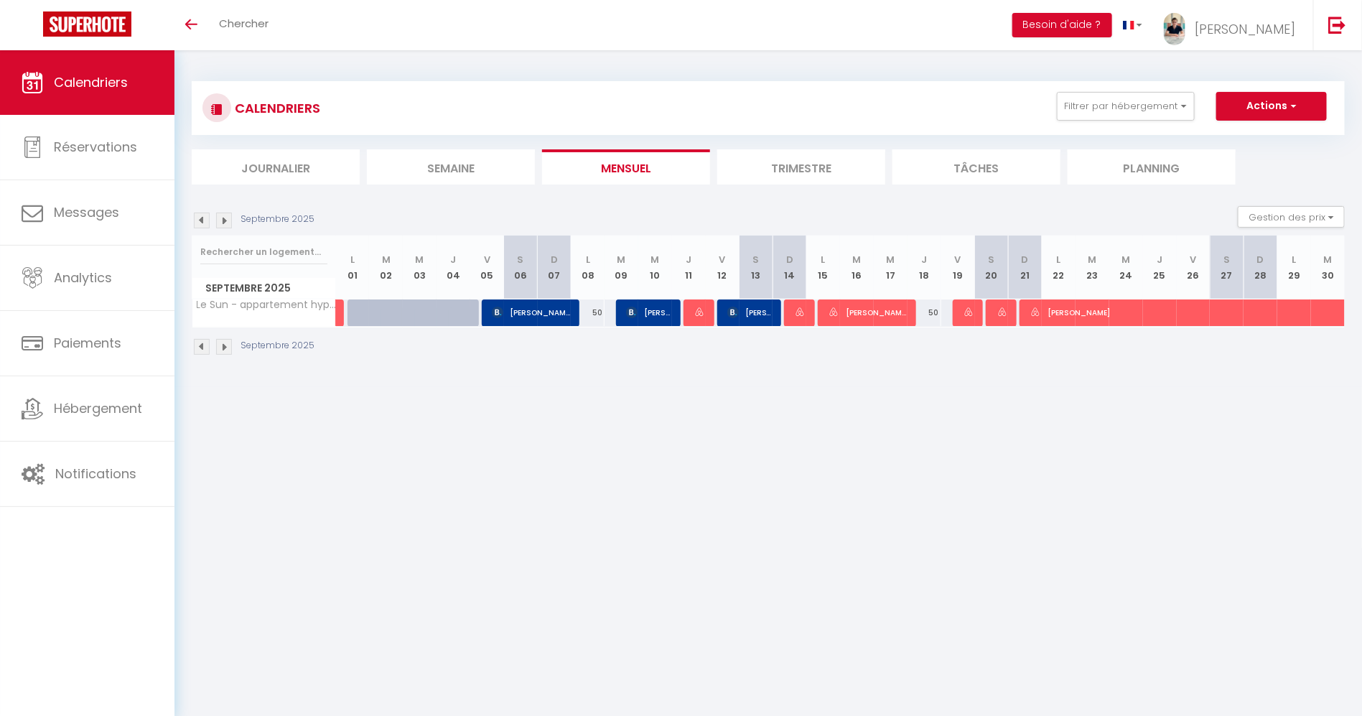
click at [230, 223] on img at bounding box center [224, 221] width 16 height 16
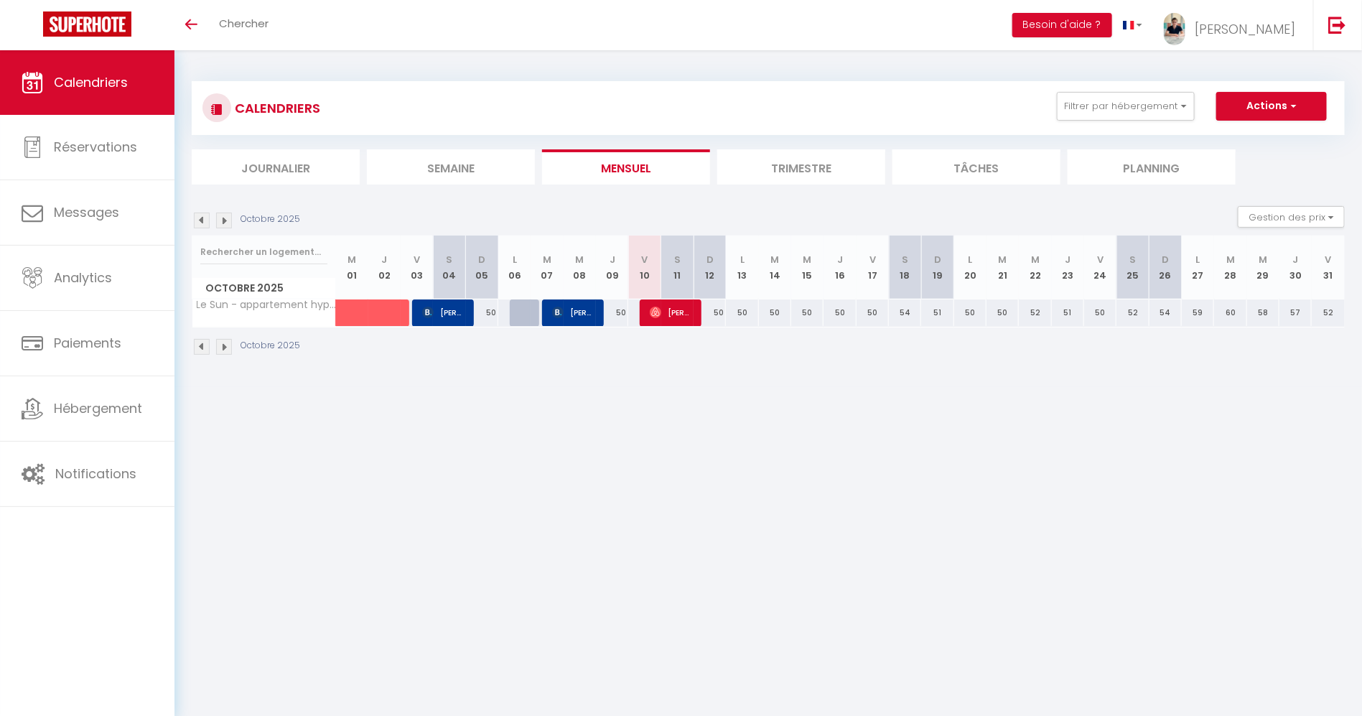
click at [210, 223] on div "Octobre 2025" at bounding box center [248, 221] width 113 height 16
click at [195, 221] on img at bounding box center [202, 221] width 16 height 16
